Goal: Go to known website: Access a specific website the user already knows

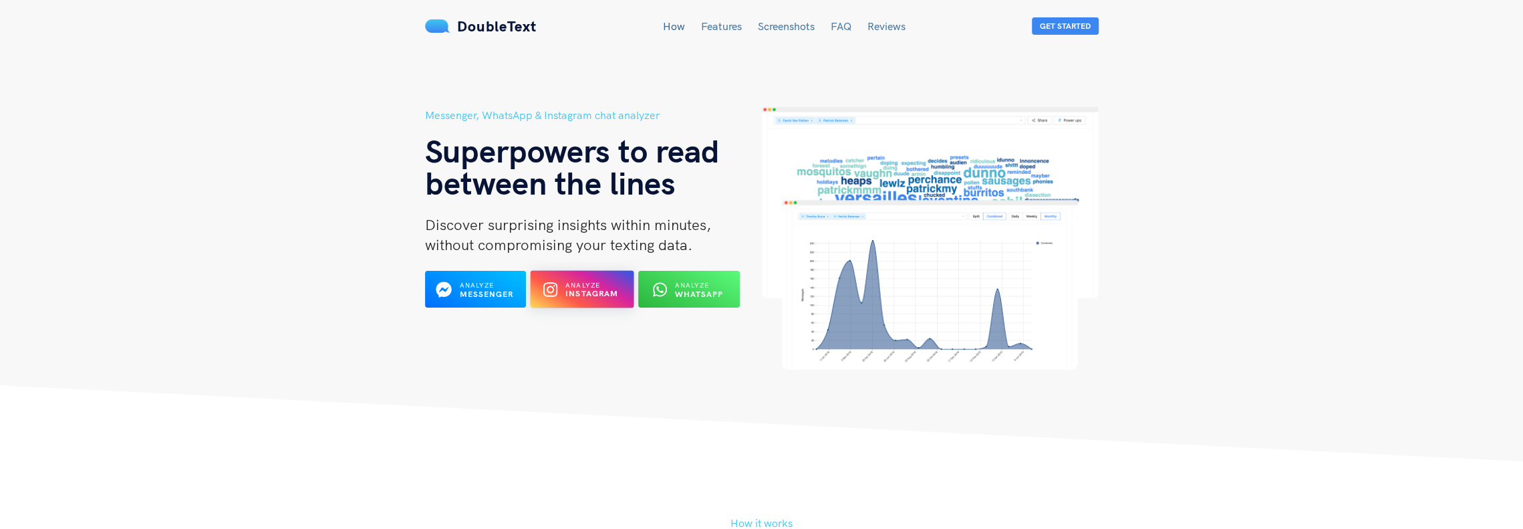
click at [599, 290] on b "Instagram" at bounding box center [592, 294] width 53 height 10
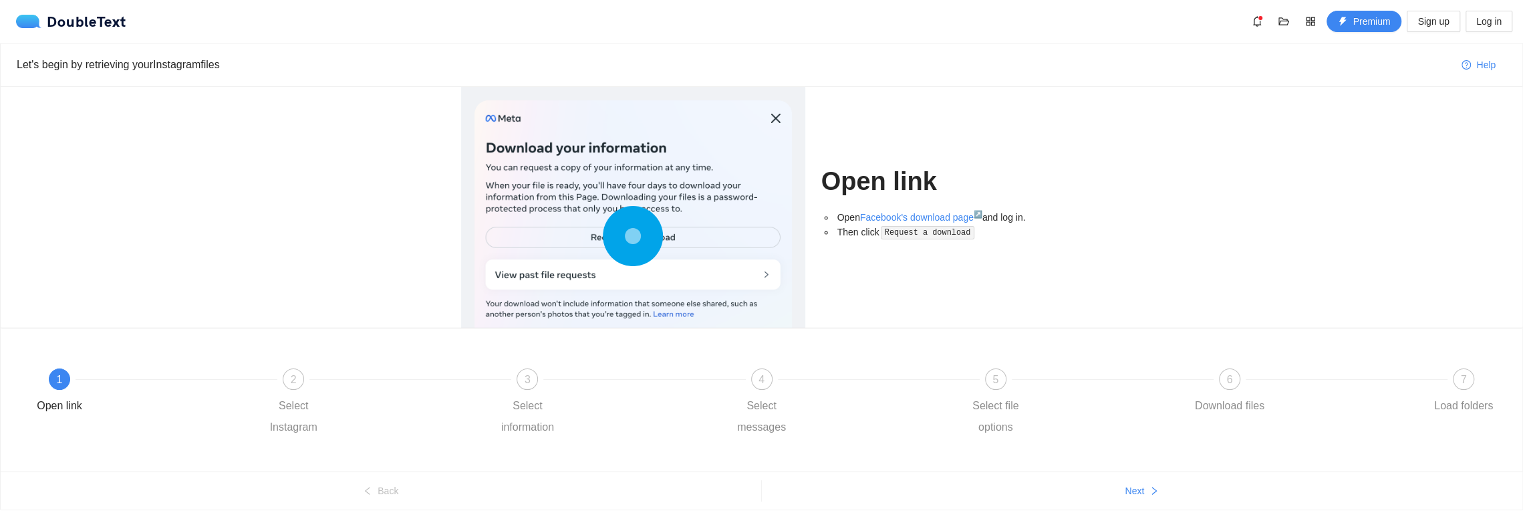
click at [574, 279] on div at bounding box center [634, 238] width 318 height 277
click at [662, 272] on div at bounding box center [634, 238] width 318 height 277
